Goal: Information Seeking & Learning: Check status

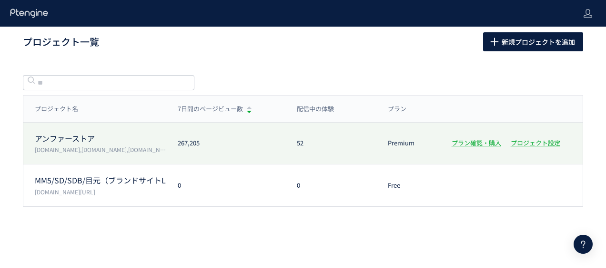
click at [78, 135] on p "アンファーストア" at bounding box center [100, 138] width 131 height 11
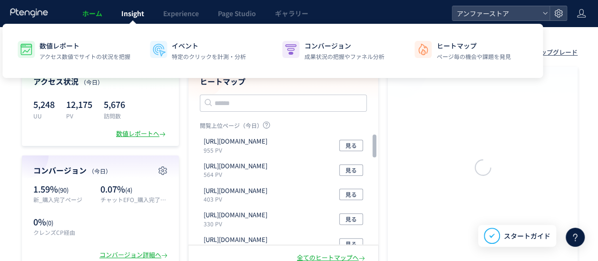
click at [130, 17] on span "Insight" at bounding box center [132, 14] width 23 height 10
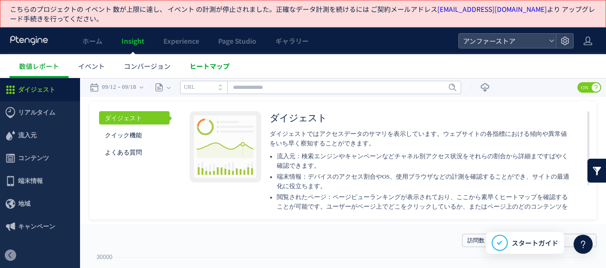
click at [207, 63] on span "ヒートマップ" at bounding box center [209, 66] width 40 height 10
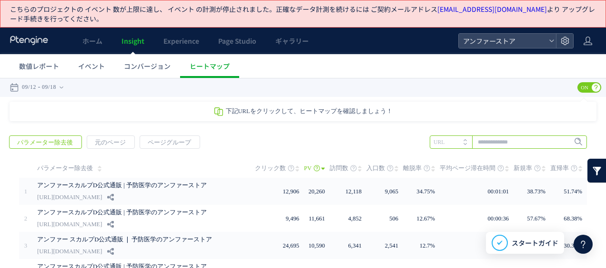
click at [521, 141] on input "text" at bounding box center [507, 142] width 157 height 13
paste input "*********"
type input "*********"
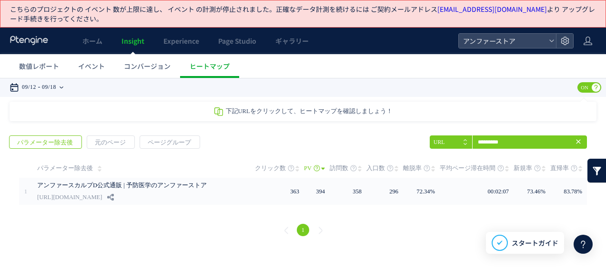
click at [43, 89] on div "09/12 09/18" at bounding box center [40, 87] width 60 height 19
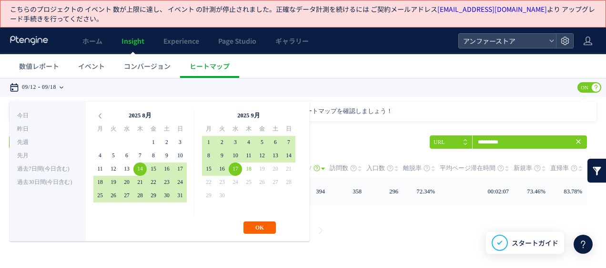
click at [258, 230] on button "OK" at bounding box center [259, 228] width 32 height 12
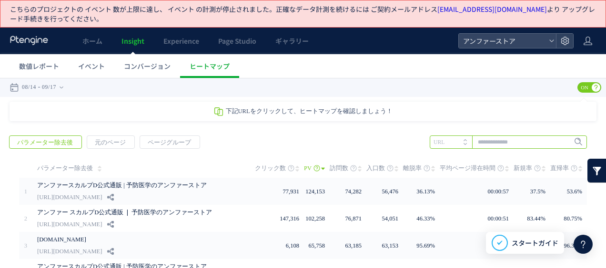
click at [513, 143] on input "text" at bounding box center [507, 142] width 157 height 13
paste input "*********"
type input "*********"
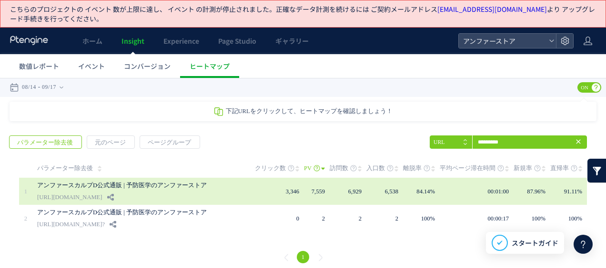
click at [102, 195] on link "[URL][DOMAIN_NAME]" at bounding box center [69, 197] width 65 height 11
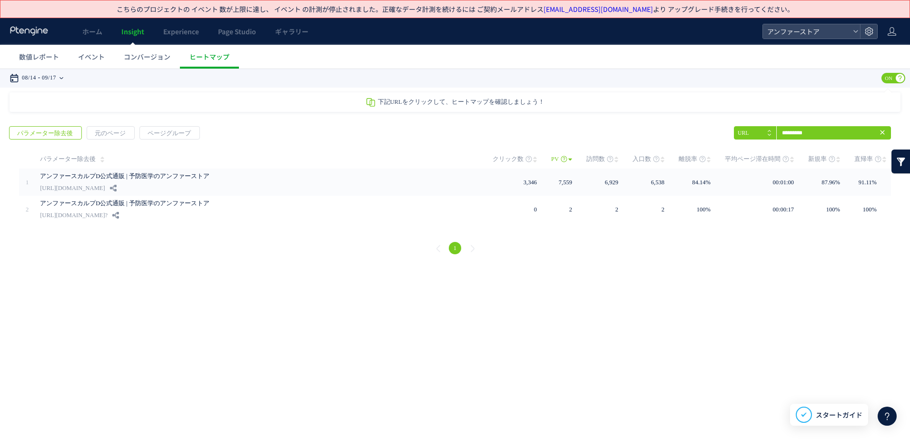
click at [52, 77] on time "09/17" at bounding box center [49, 78] width 14 height 19
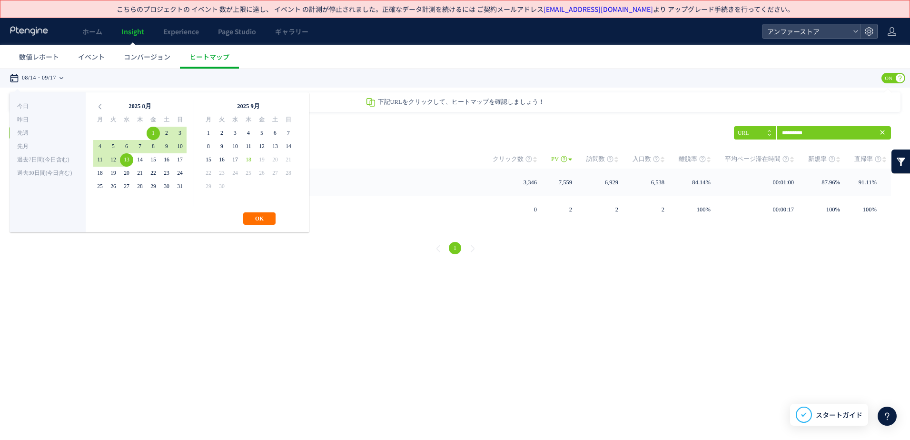
click at [262, 228] on div "**********" at bounding box center [160, 162] width 300 height 140
click at [249, 217] on button "OK" at bounding box center [259, 218] width 32 height 12
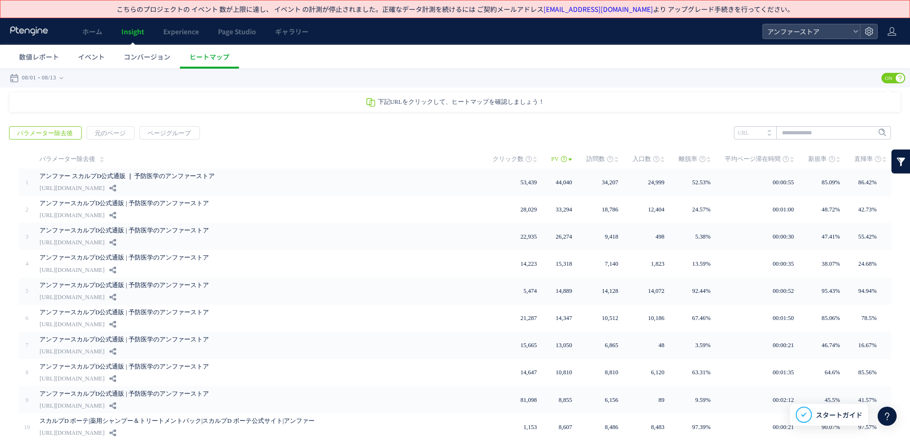
click at [605, 123] on div "戻る パラメーター除去後 元のページ ページグループ 実装" at bounding box center [455, 300] width 910 height 367
click at [605, 127] on input "text" at bounding box center [812, 132] width 157 height 13
click at [605, 147] on li "DMEEM000A" at bounding box center [811, 152] width 151 height 12
type input "*********"
click at [605, 137] on span "Enter" at bounding box center [880, 133] width 12 height 10
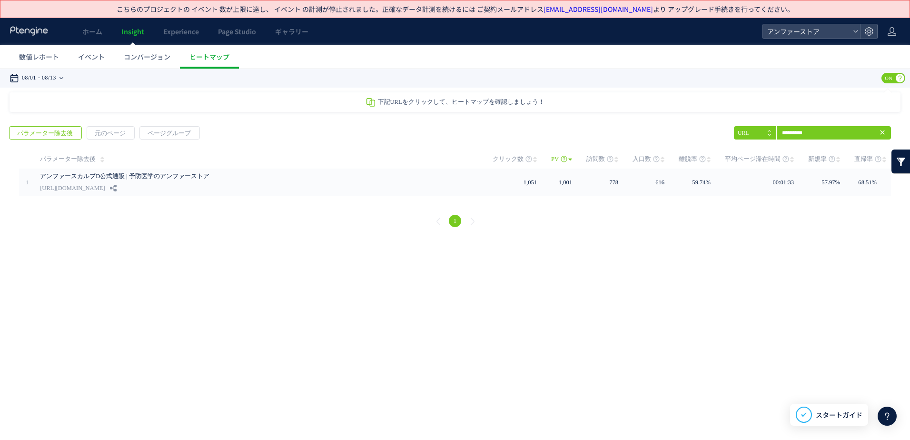
click at [53, 83] on time "08/13" at bounding box center [49, 78] width 14 height 19
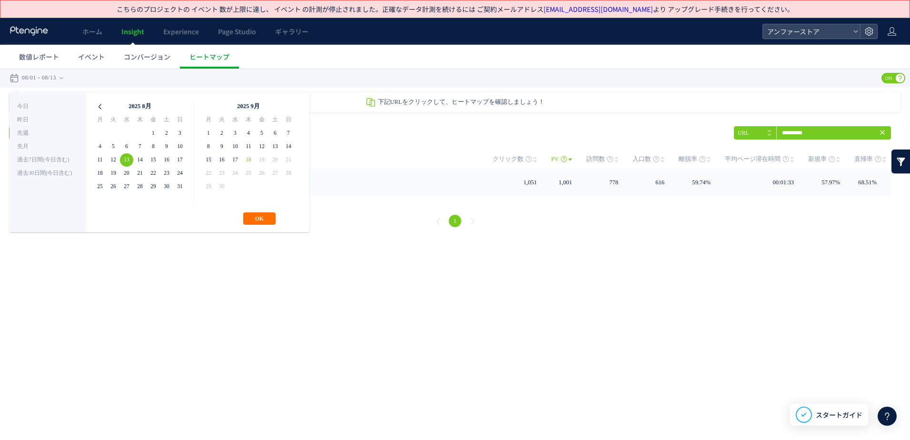
click at [97, 103] on icon at bounding box center [99, 106] width 13 height 13
click at [262, 212] on button "OK" at bounding box center [259, 218] width 32 height 12
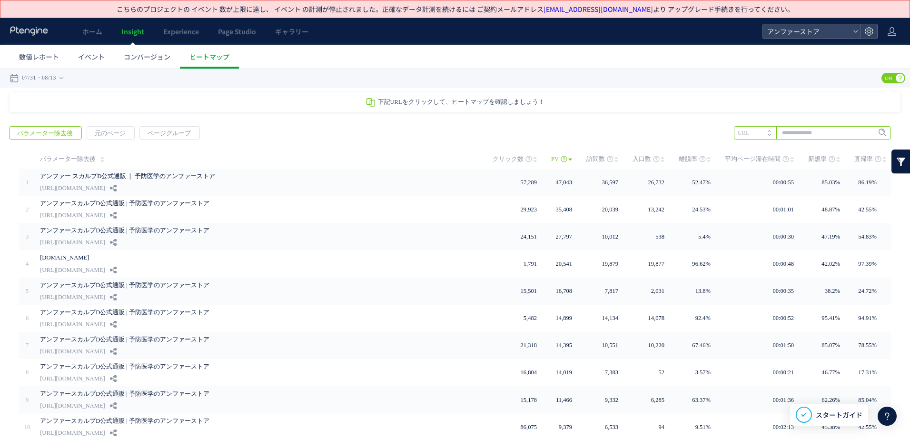
click at [605, 128] on input "text" at bounding box center [812, 132] width 157 height 13
click at [605, 151] on li "DMEEM000A" at bounding box center [811, 152] width 151 height 12
type input "*********"
click at [605, 134] on span "Enter" at bounding box center [876, 133] width 27 height 10
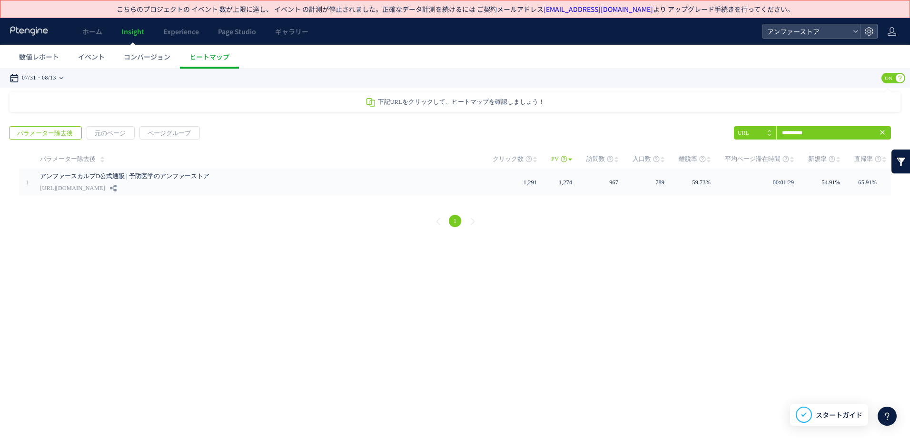
click at [70, 74] on div "07/31 08/13" at bounding box center [40, 78] width 60 height 19
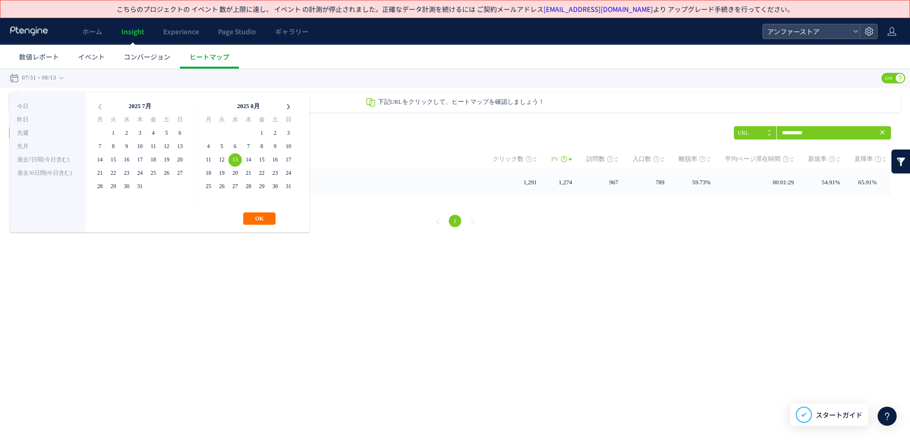
click at [288, 104] on icon at bounding box center [288, 106] width 13 height 13
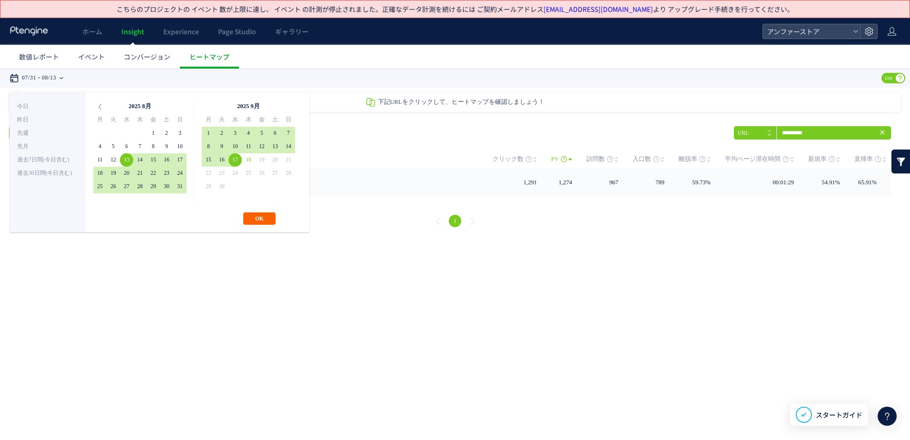
click at [252, 218] on button "OK" at bounding box center [259, 218] width 32 height 12
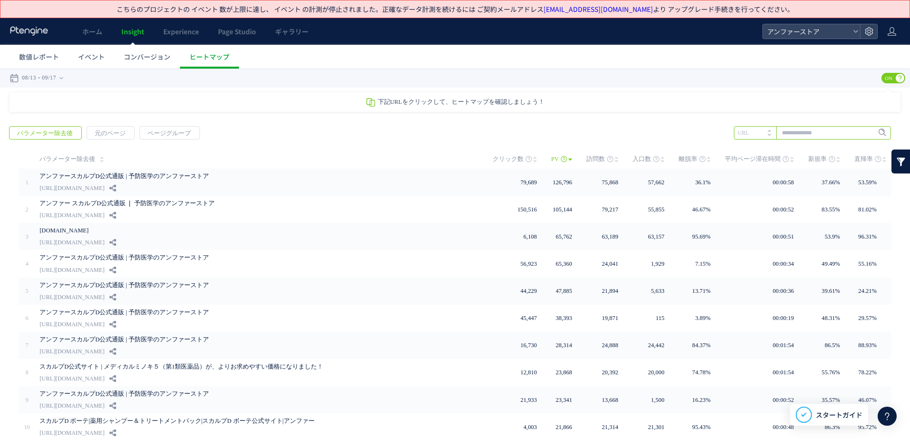
click at [605, 129] on input "text" at bounding box center [812, 132] width 157 height 13
paste input "*"
type input "*"
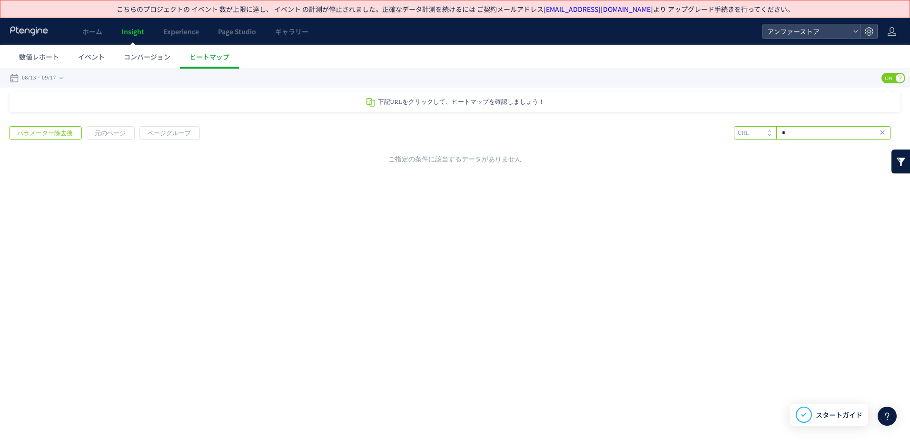
click at [605, 132] on input "*" at bounding box center [812, 132] width 157 height 13
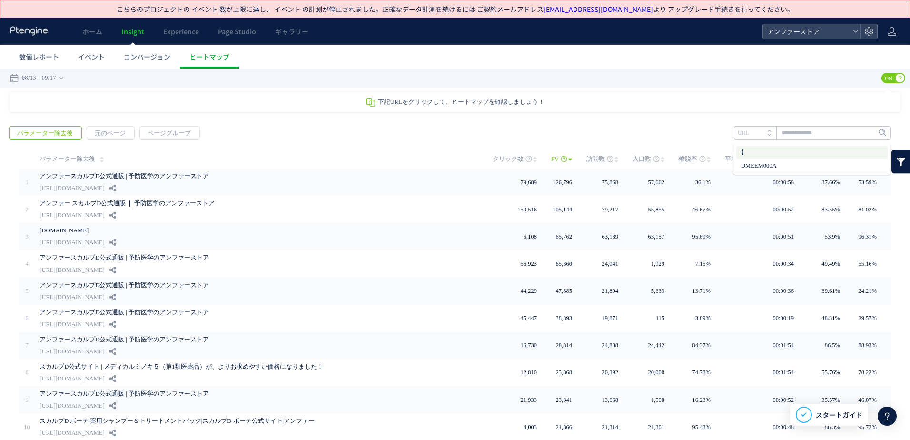
click at [605, 158] on li "】" at bounding box center [811, 152] width 151 height 12
type input "*"
click at [605, 131] on input "*" at bounding box center [812, 132] width 157 height 13
click at [605, 165] on li "DMEEM000A" at bounding box center [811, 165] width 151 height 12
type input "*********"
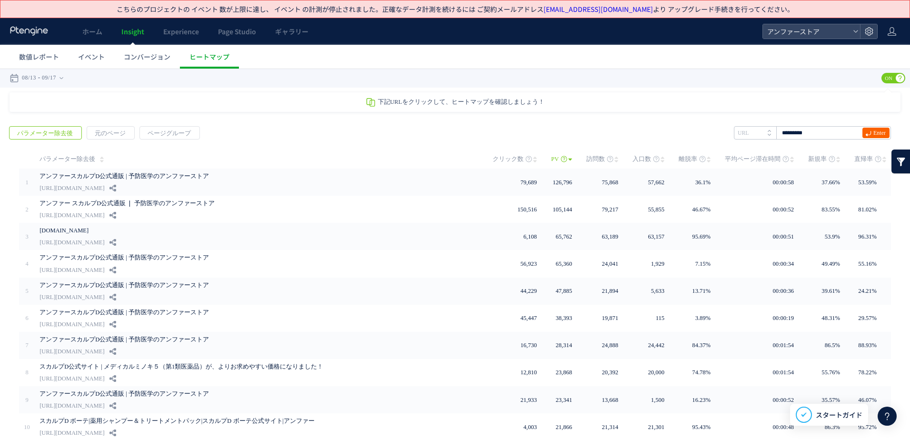
click at [605, 134] on span "Enter" at bounding box center [880, 133] width 12 height 10
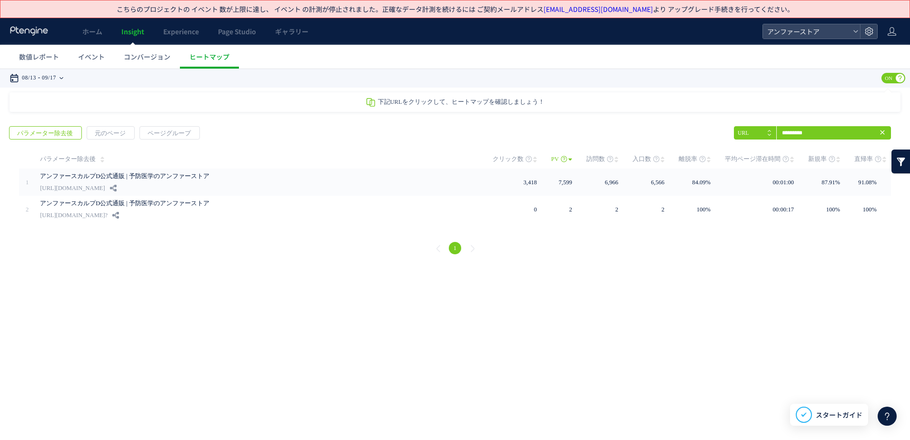
click at [54, 79] on time "09/17" at bounding box center [49, 78] width 14 height 19
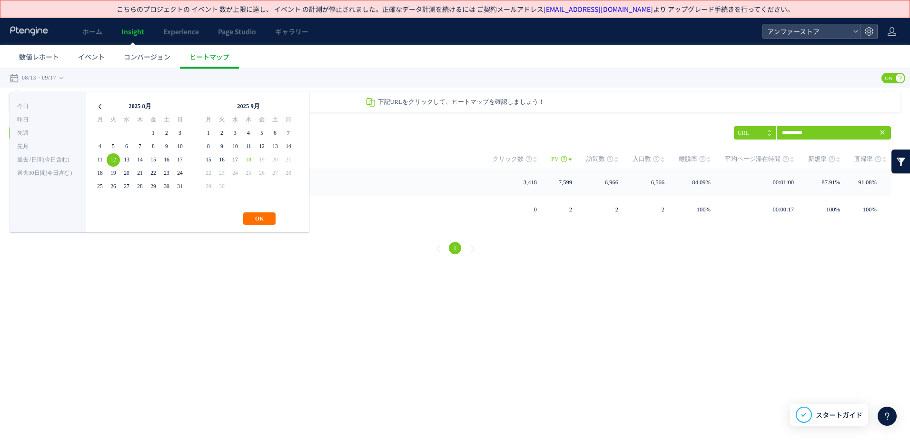
click at [99, 110] on icon at bounding box center [99, 106] width 13 height 13
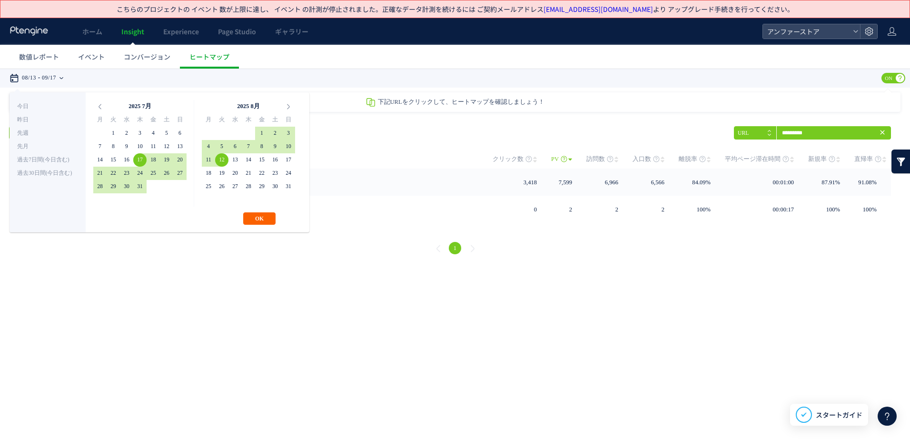
click at [254, 217] on button "OK" at bounding box center [259, 218] width 32 height 12
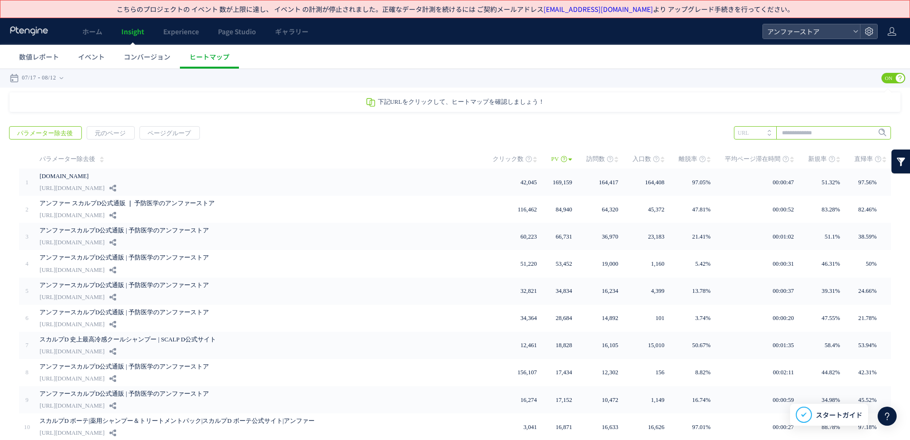
click at [605, 135] on input "text" at bounding box center [812, 132] width 157 height 13
click at [605, 165] on li "DMEEM000A" at bounding box center [811, 165] width 151 height 12
type input "*********"
click at [605, 134] on span "Enter" at bounding box center [880, 133] width 12 height 10
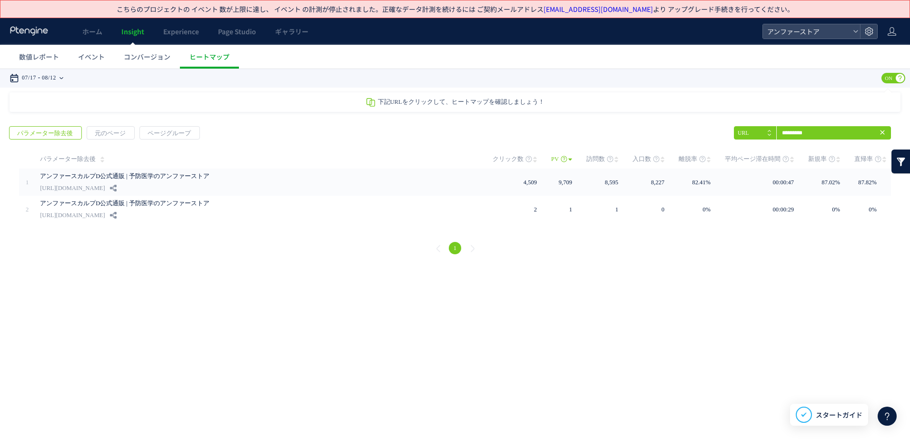
click at [56, 82] on time "08/12" at bounding box center [49, 78] width 14 height 19
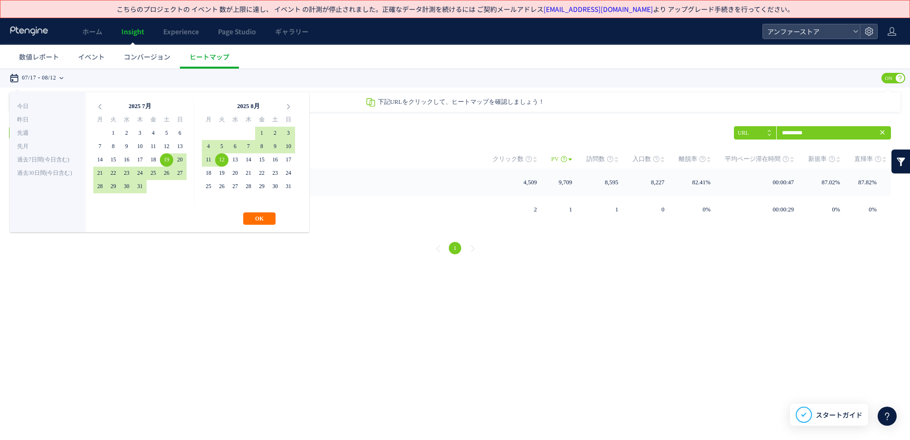
click at [260, 216] on button "OK" at bounding box center [259, 218] width 32 height 12
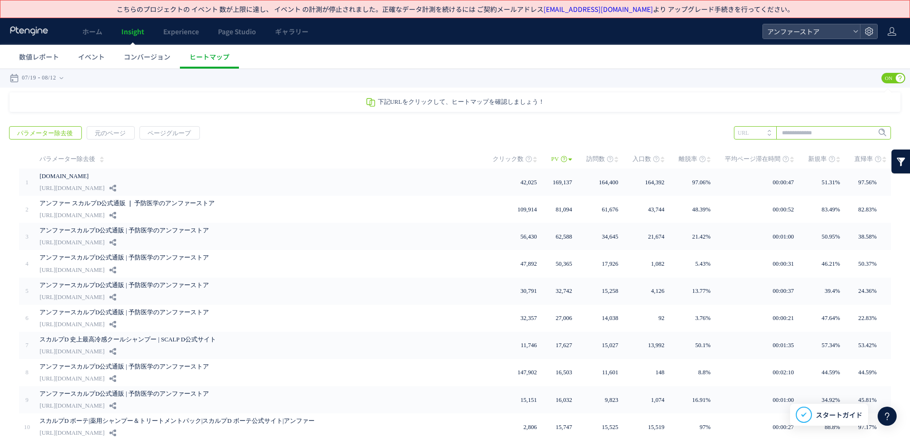
click at [605, 134] on input "text" at bounding box center [812, 132] width 157 height 13
paste input "*"
type input "*"
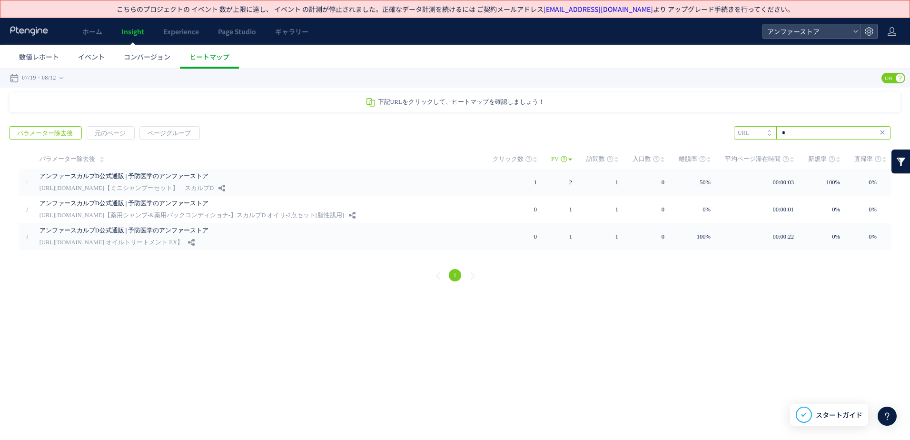
click at [605, 133] on input "*" at bounding box center [812, 132] width 157 height 13
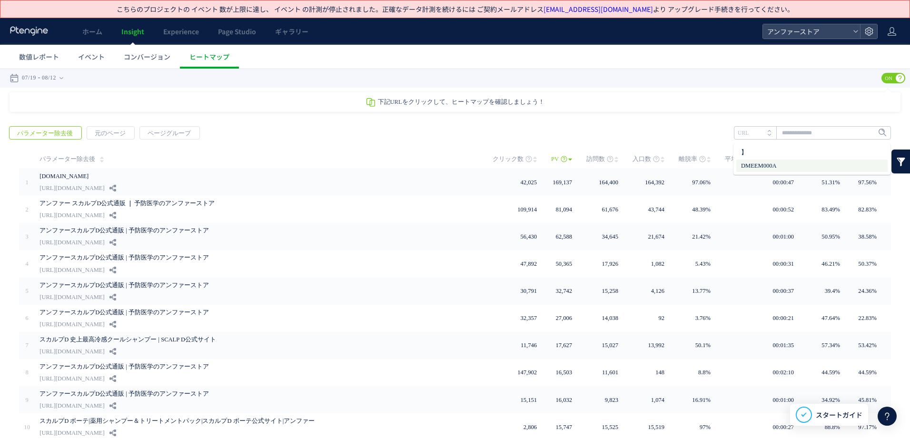
click at [605, 165] on li "DMEEM000A" at bounding box center [811, 165] width 151 height 12
type input "*********"
click at [605, 142] on div "戻る パラメーター除去後 元のページ ページグループ 実装" at bounding box center [455, 300] width 910 height 367
click at [605, 133] on input "*********" at bounding box center [812, 132] width 157 height 13
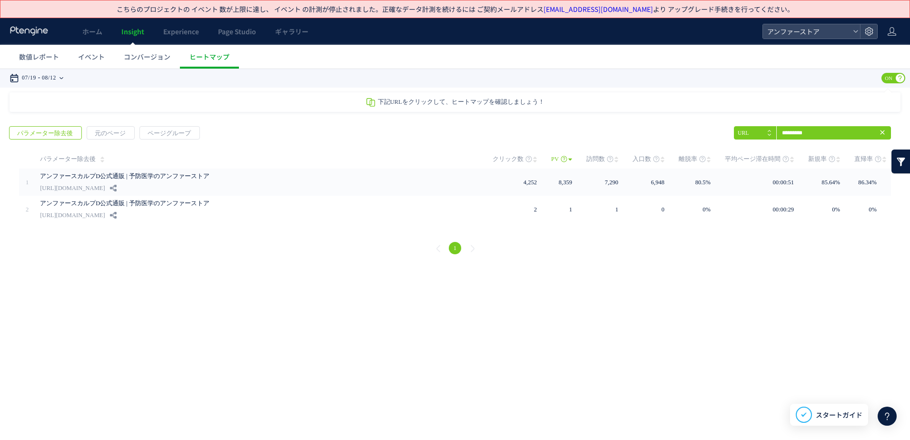
click at [56, 75] on time "08/12" at bounding box center [49, 78] width 14 height 19
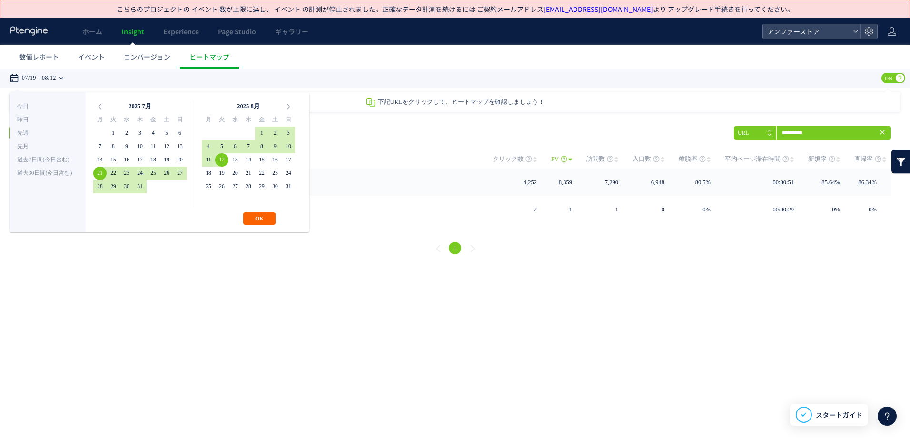
click at [270, 218] on button "OK" at bounding box center [259, 218] width 32 height 12
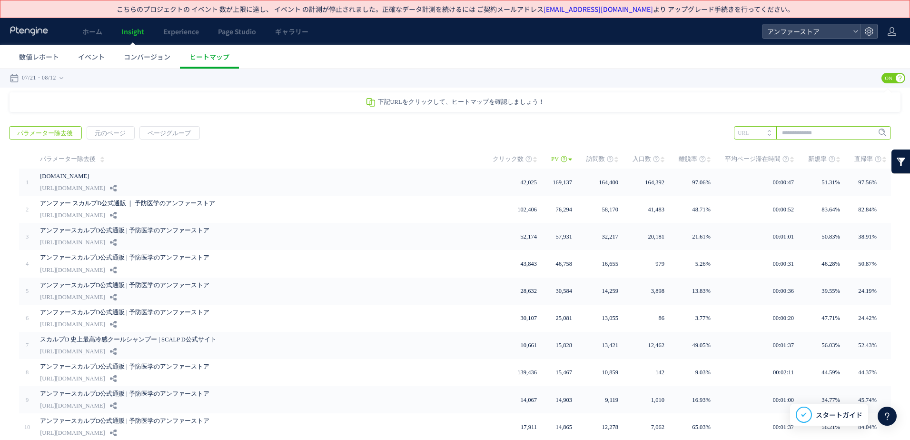
click at [605, 131] on input "text" at bounding box center [812, 132] width 157 height 13
click at [605, 166] on li "DMEEM000A" at bounding box center [811, 165] width 151 height 12
type input "*********"
click at [605, 131] on span "Enter" at bounding box center [880, 133] width 12 height 10
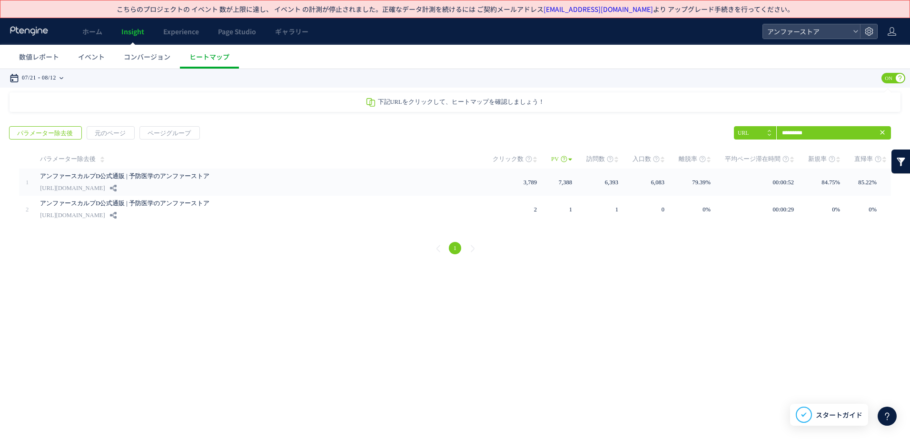
click at [47, 78] on time "08/12" at bounding box center [49, 78] width 14 height 19
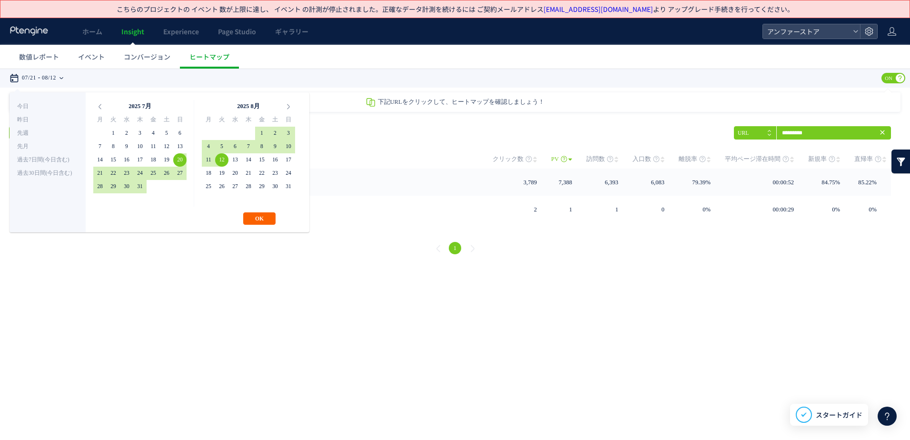
click at [273, 218] on button "OK" at bounding box center [259, 218] width 32 height 12
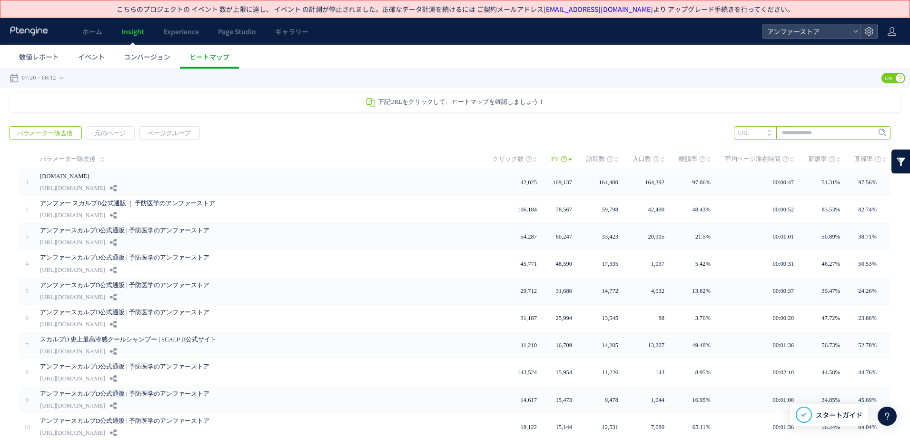
click at [605, 133] on input "text" at bounding box center [812, 132] width 157 height 13
paste input "*"
type input "*"
click at [605, 161] on li "DMEEM000A" at bounding box center [811, 165] width 151 height 12
type input "*********"
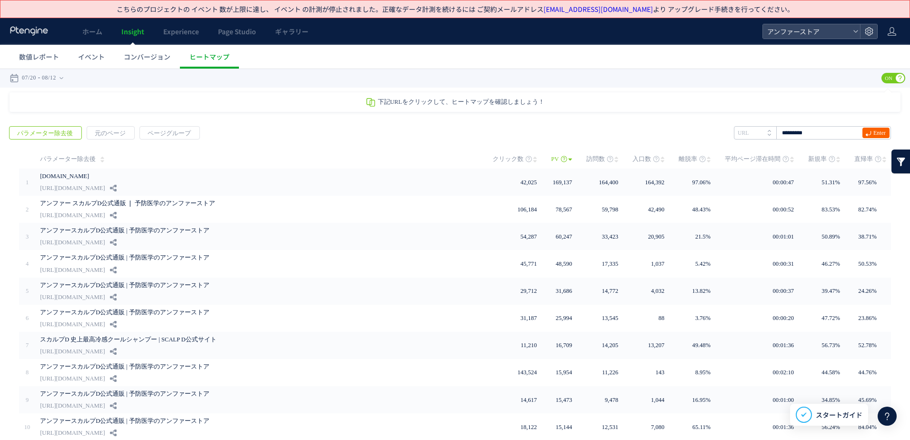
click at [605, 133] on span "Enter" at bounding box center [876, 133] width 27 height 10
